Goal: Navigation & Orientation: Find specific page/section

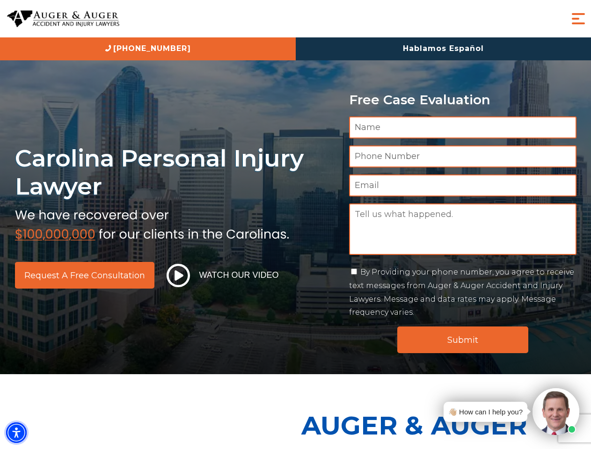
click at [16, 433] on img "Accessibility Menu" at bounding box center [16, 433] width 21 height 21
